Goal: Transaction & Acquisition: Purchase product/service

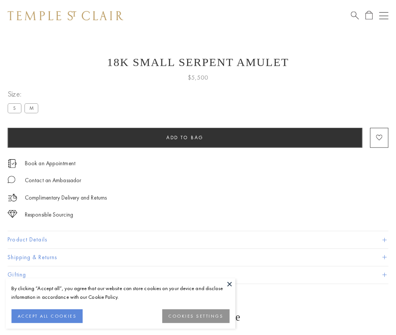
scroll to position [30, 0]
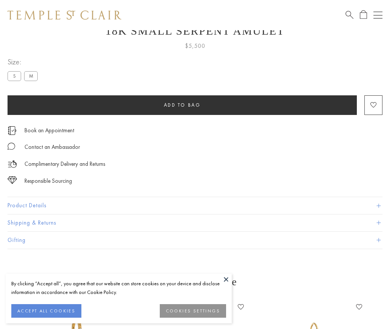
click at [182, 105] on span "Add to bag" at bounding box center [182, 105] width 37 height 6
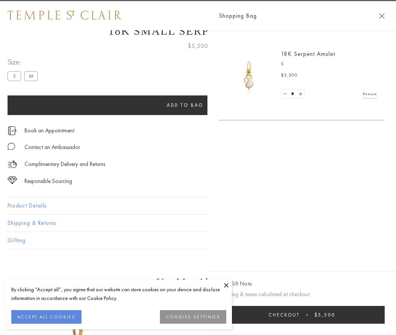
click at [302, 315] on button "Checkout $5,500" at bounding box center [302, 315] width 166 height 18
